Goal: Task Accomplishment & Management: Manage account settings

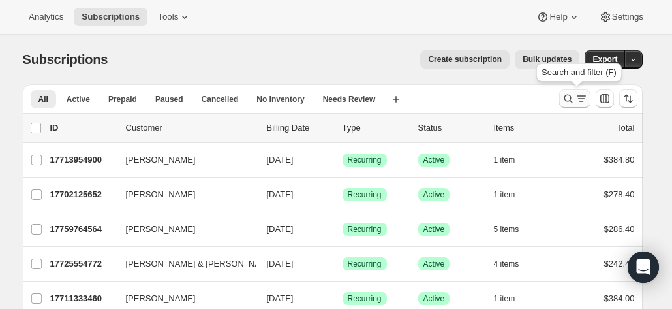
click at [568, 95] on icon "Search and filter results" at bounding box center [568, 98] width 13 height 13
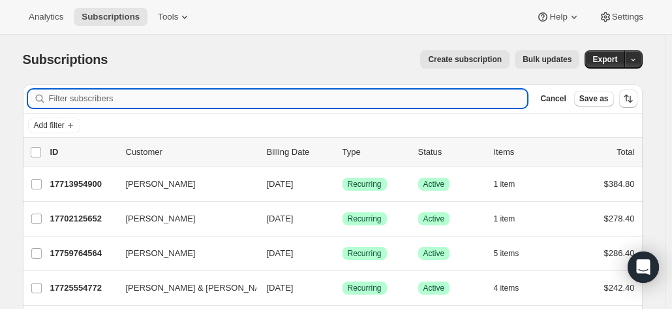
click at [128, 95] on input "Filter subscribers" at bounding box center [288, 98] width 479 height 18
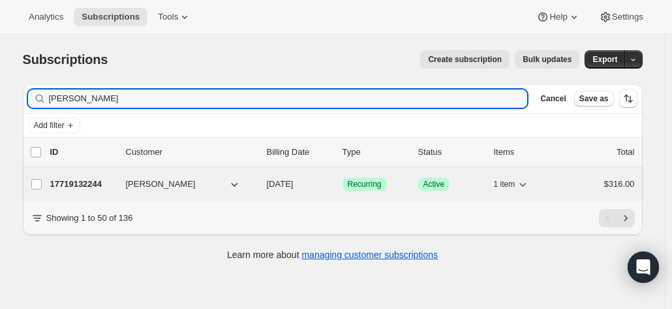
type input "stephen breen"
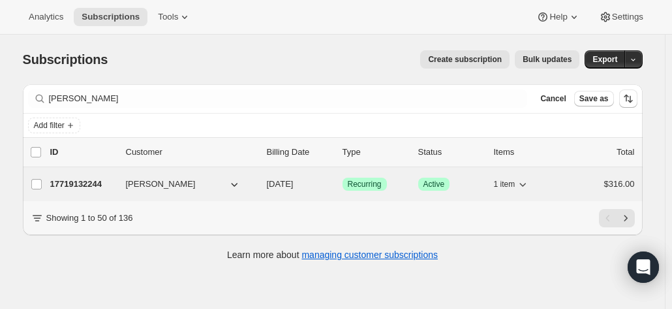
click at [91, 189] on p "17719132244" at bounding box center [82, 184] width 65 height 13
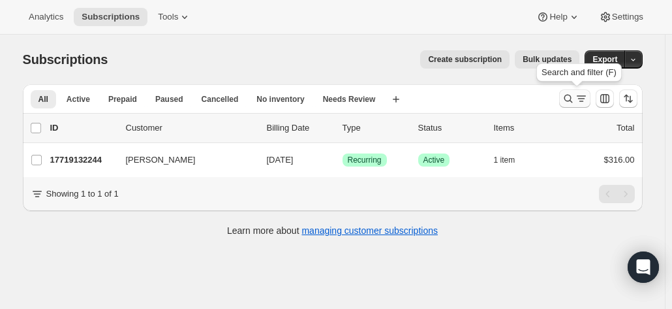
click at [571, 96] on icon "Search and filter results" at bounding box center [568, 98] width 13 height 13
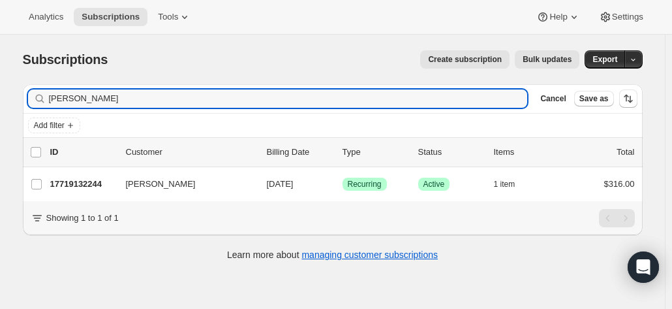
drag, startPoint x: 168, startPoint y: 102, endPoint x: -24, endPoint y: 79, distance: 194.0
click at [0, 79] on html "Analytics Subscriptions Tools Help Settings Skip to content Subscriptions. This…" at bounding box center [336, 154] width 672 height 309
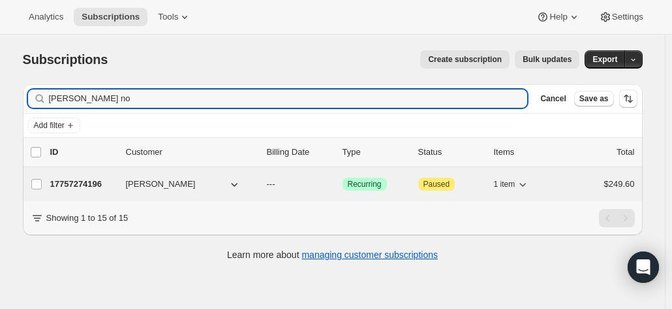
type input "patrick no"
click at [108, 179] on p "17757274196" at bounding box center [82, 184] width 65 height 13
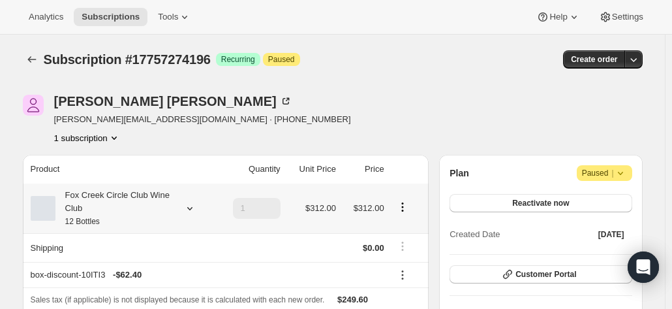
click at [127, 187] on th "Fox Creek Circle Club Wine Club 12 Bottles" at bounding box center [119, 208] width 193 height 50
click at [127, 198] on div "Fox Creek Circle Club Wine Club 12 Bottles" at bounding box center [113, 208] width 117 height 39
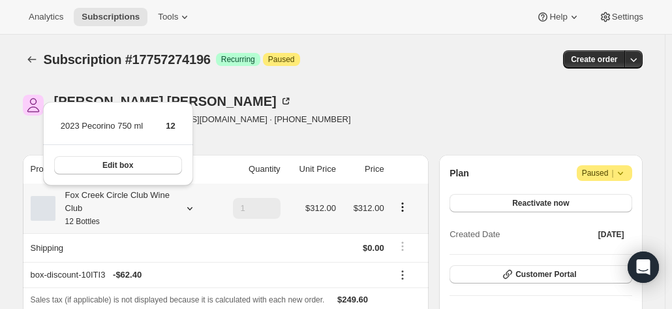
click at [127, 198] on div "Fox Creek Circle Club Wine Club 12 Bottles" at bounding box center [113, 208] width 117 height 39
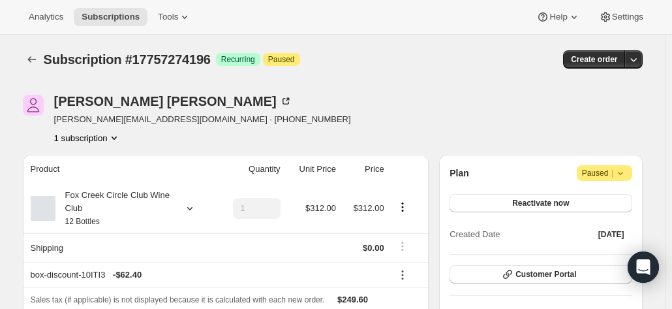
click at [614, 178] on span "Paused |" at bounding box center [604, 172] width 45 height 13
click at [605, 199] on span "Cancel subscription" at bounding box center [609, 198] width 74 height 10
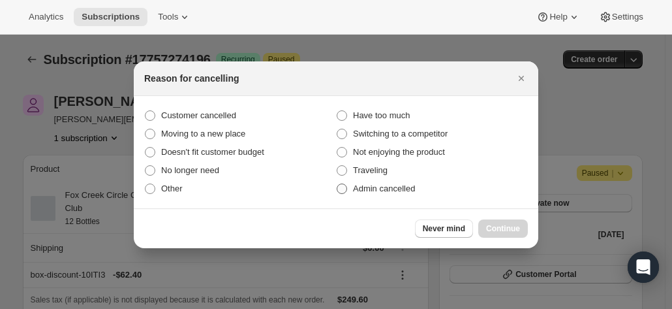
click at [345, 190] on span ":r2r:" at bounding box center [342, 188] width 10 height 10
click at [337, 184] on input "Admin cancelled" at bounding box center [337, 183] width 1 height 1
radio input "true"
drag, startPoint x: 512, startPoint y: 225, endPoint x: 500, endPoint y: 228, distance: 12.0
click at [510, 226] on span "Continue" at bounding box center [503, 228] width 34 height 10
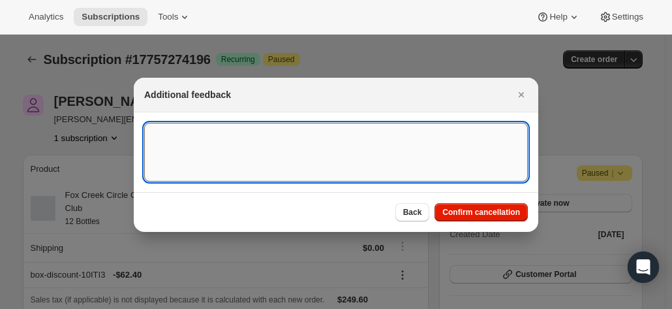
click at [243, 156] on textarea ":r2r:" at bounding box center [336, 152] width 384 height 59
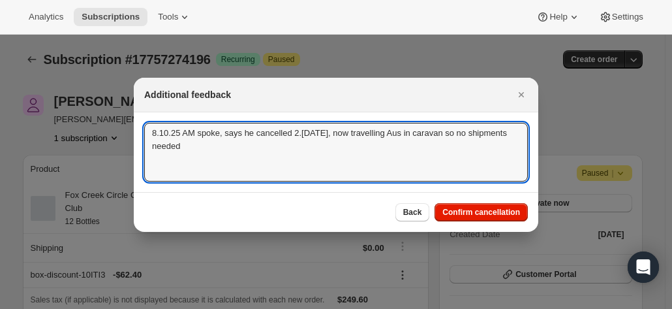
type textarea "8.10.25 AM spoke, says he cancelled 2.5 years ago, now travelling Aus in carava…"
drag, startPoint x: 193, startPoint y: 119, endPoint x: 235, endPoint y: 146, distance: 50.2
click at [202, 123] on section "8.10.25 AM spoke, says he cancelled 2.5 years ago, now travelling Aus in carava…" at bounding box center [336, 152] width 405 height 80
drag, startPoint x: 221, startPoint y: 158, endPoint x: 114, endPoint y: 117, distance: 114.7
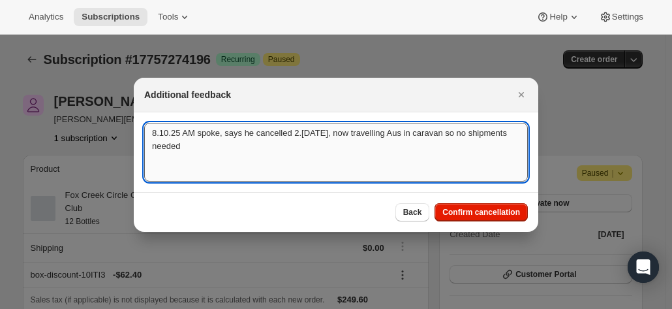
click at [301, 172] on textarea "8.10.25 AM spoke, says he cancelled 2.5 years ago, now travelling Aus in carava…" at bounding box center [336, 152] width 384 height 59
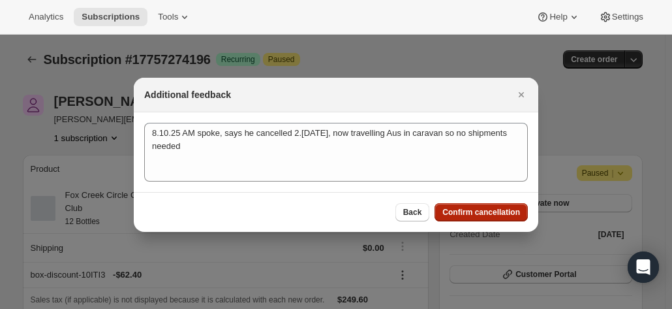
click at [503, 214] on span "Confirm cancellation" at bounding box center [482, 212] width 78 height 10
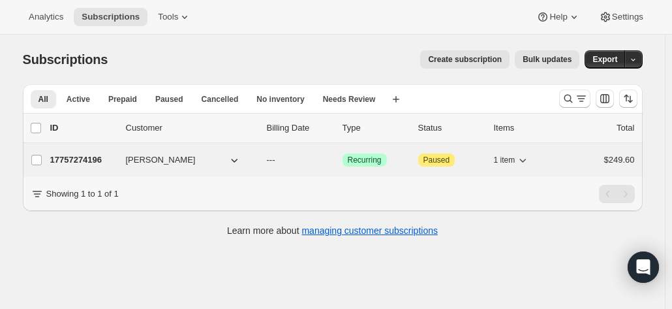
click at [107, 163] on p "17757274196" at bounding box center [82, 159] width 65 height 13
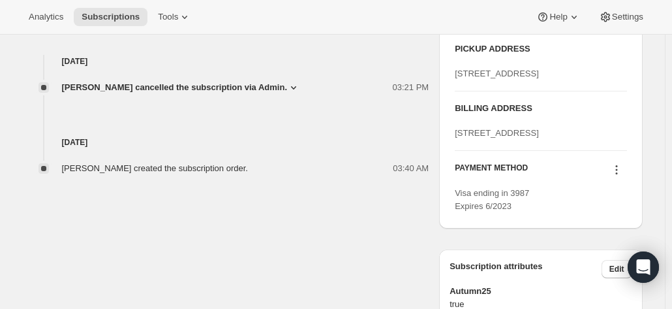
scroll to position [522, 0]
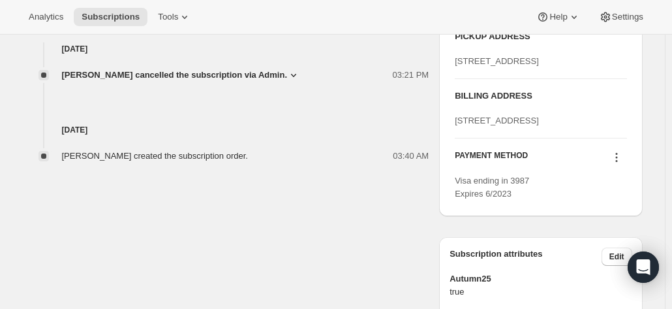
drag, startPoint x: 480, startPoint y: 172, endPoint x: 453, endPoint y: 160, distance: 30.1
click at [453, 160] on div "PICKUP ADDRESS 19 Olivers Road McLaren Vale SA, 5171 Australia BILLING ADDRESS …" at bounding box center [540, 115] width 203 height 202
copy span "11 Tidewater Street ALDINGA BEACH null 5173"
click at [567, 127] on div "11 Tidewater Street ALDINGA BEACH null 5173" at bounding box center [541, 120] width 172 height 13
click at [625, 164] on button at bounding box center [616, 157] width 21 height 14
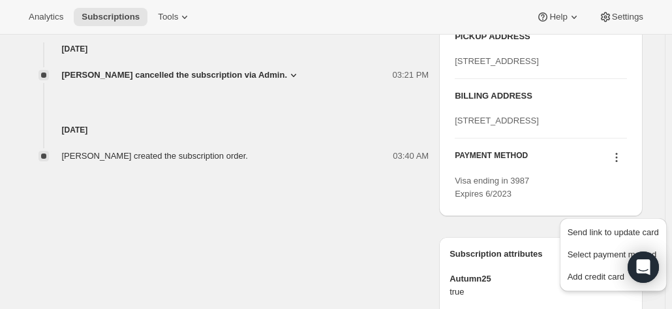
click at [619, 164] on icon at bounding box center [616, 157] width 13 height 13
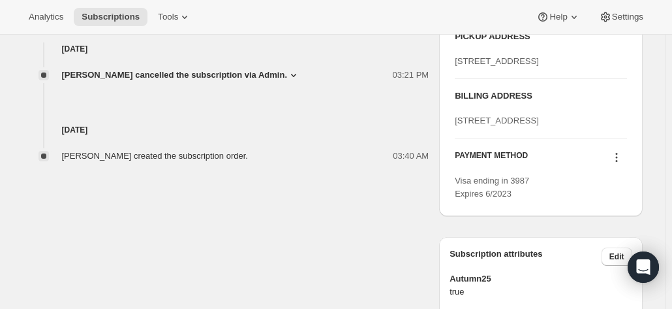
click at [617, 164] on icon at bounding box center [616, 157] width 13 height 13
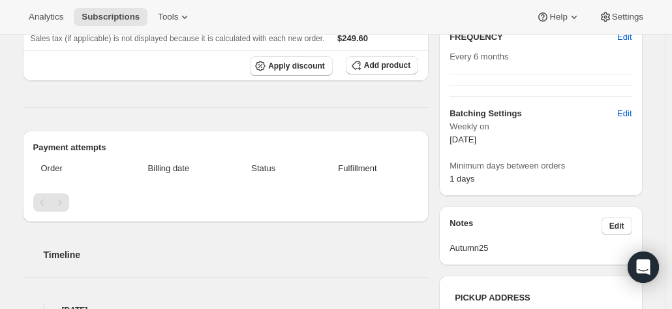
scroll to position [0, 0]
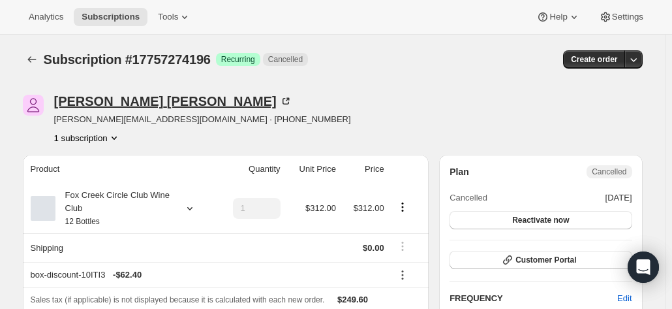
click at [279, 100] on icon at bounding box center [285, 101] width 13 height 13
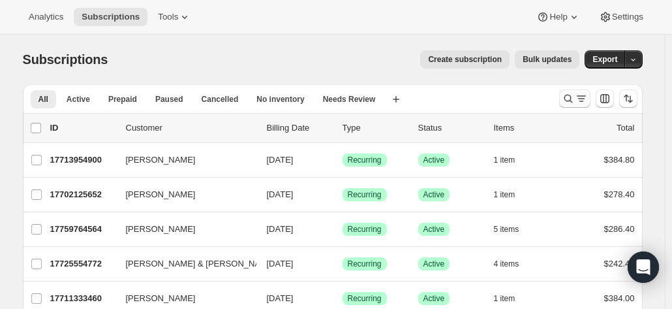
click at [565, 95] on icon "Search and filter results" at bounding box center [568, 98] width 13 height 13
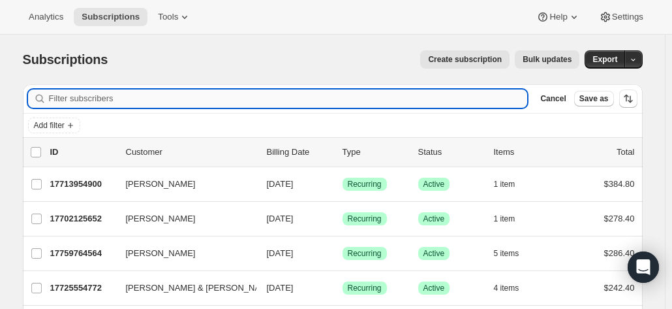
drag, startPoint x: 261, startPoint y: 101, endPoint x: 294, endPoint y: 86, distance: 36.2
click at [261, 101] on input "Filter subscribers" at bounding box center [288, 98] width 479 height 18
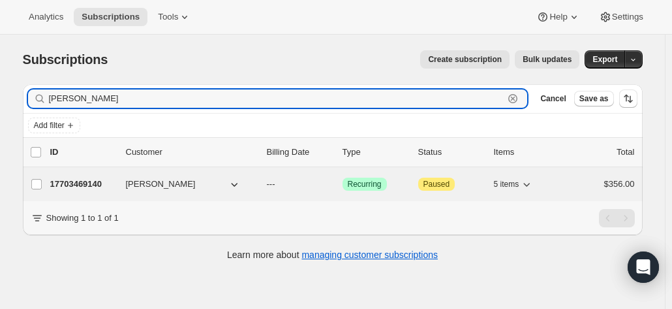
type input "john balas"
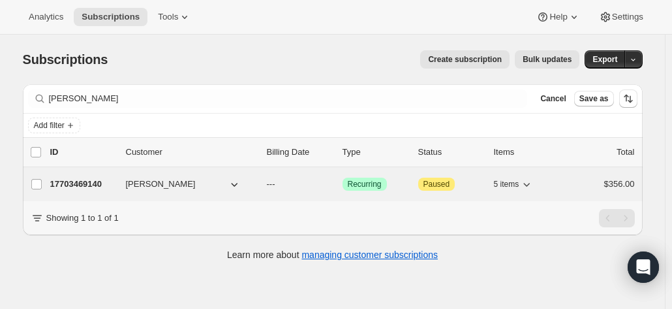
click at [108, 181] on p "17703469140" at bounding box center [82, 184] width 65 height 13
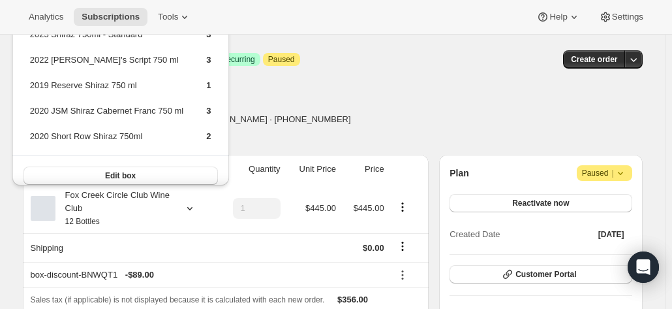
click at [359, 126] on div "John Balass john@balfor.net · +61408504829 1 subscription" at bounding box center [240, 120] width 434 height 50
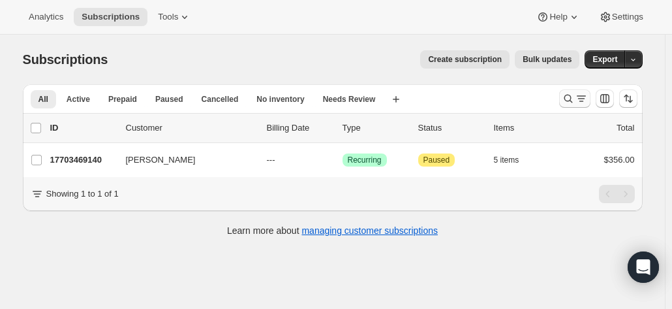
click at [568, 99] on icon "Search and filter results" at bounding box center [568, 99] width 8 height 8
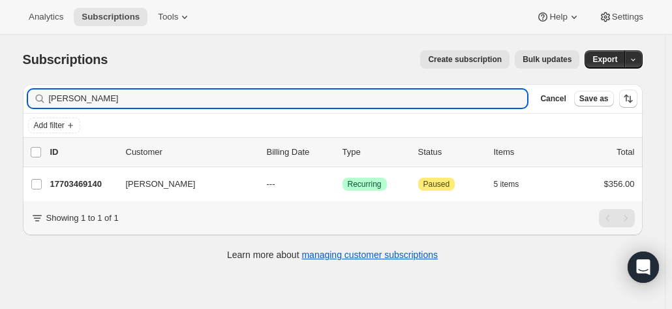
drag, startPoint x: 131, startPoint y: 99, endPoint x: 9, endPoint y: 102, distance: 122.1
click at [10, 102] on div "Subscriptions. This page is ready Subscriptions Create subscription Bulk update…" at bounding box center [332, 155] width 651 height 240
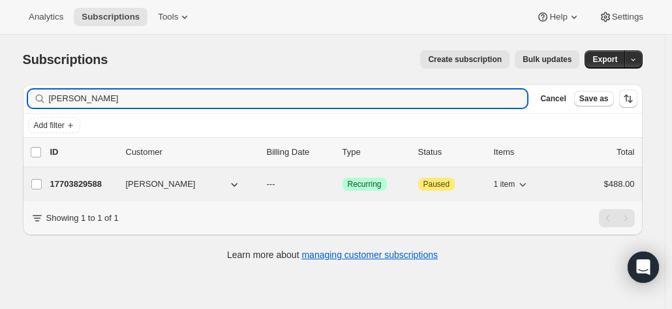
type input "greg hud"
click at [87, 178] on p "17703829588" at bounding box center [82, 184] width 65 height 13
